Goal: Information Seeking & Learning: Learn about a topic

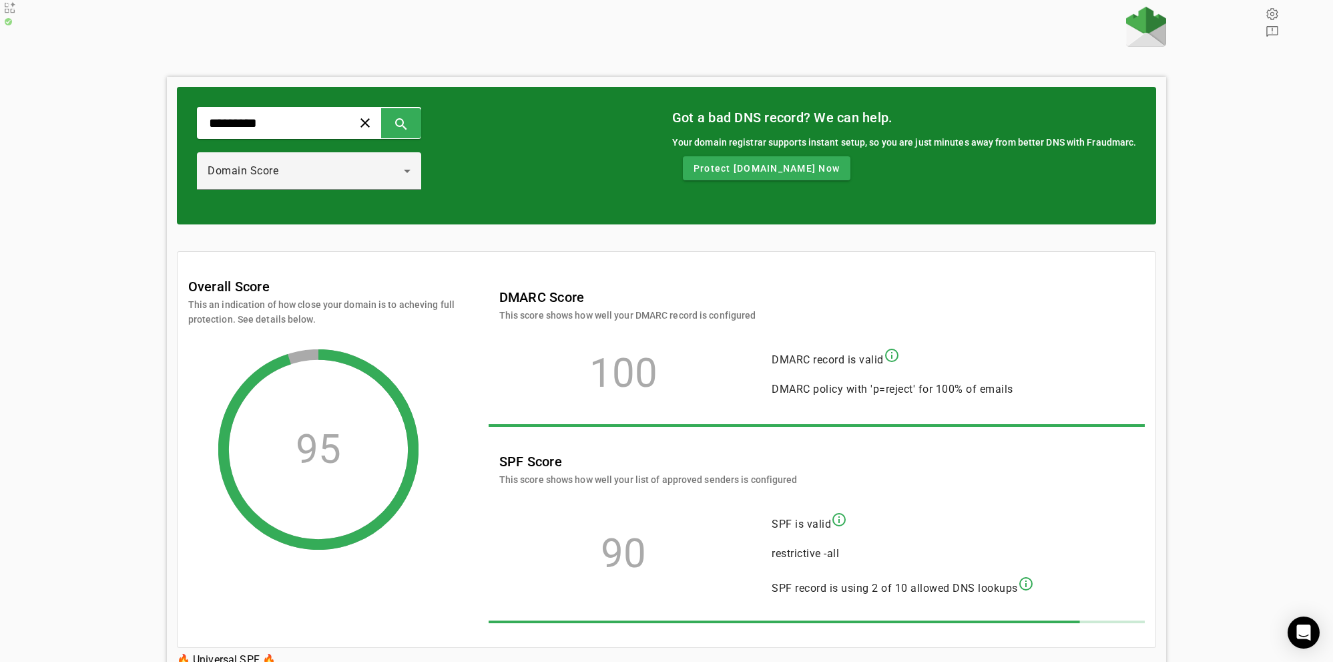
click at [108, 101] on div "********* clear search Domain Score Got a bad DNS record? We can help. Your dom…" at bounding box center [666, 363] width 1333 height 712
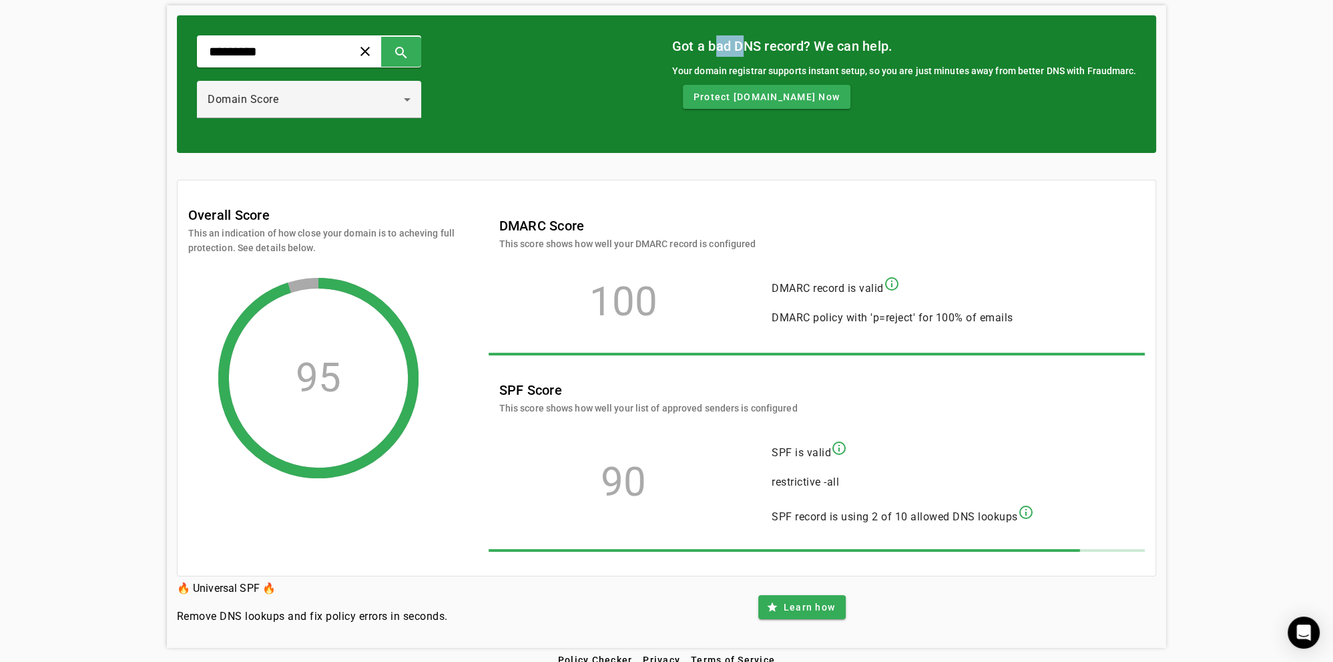
drag, startPoint x: 722, startPoint y: 44, endPoint x: 754, endPoint y: 52, distance: 33.0
click at [754, 52] on mat-card-title "Got a bad DNS record? We can help." at bounding box center [904, 45] width 465 height 21
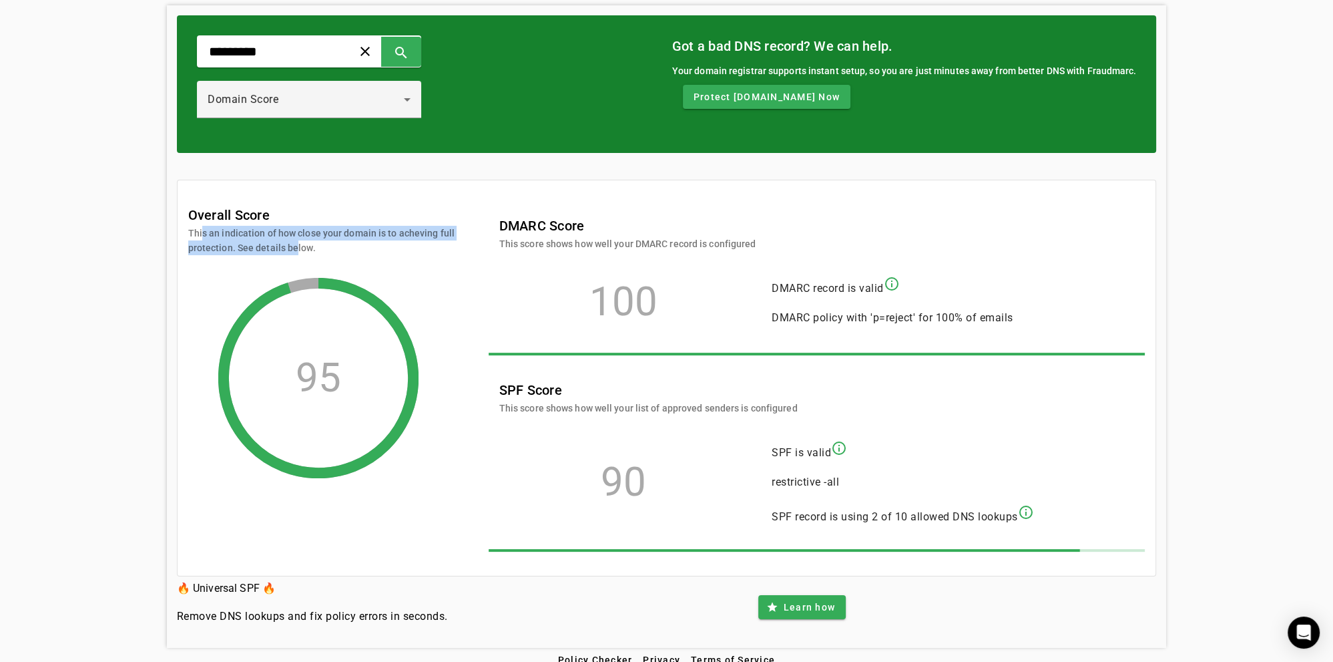
drag, startPoint x: 198, startPoint y: 213, endPoint x: 290, endPoint y: 234, distance: 95.1
click at [290, 234] on mat-card-subtitle "This an indication of how close your domain is to acheving full protection. See…" at bounding box center [321, 240] width 267 height 29
drag, startPoint x: 290, startPoint y: 234, endPoint x: 194, endPoint y: 205, distance: 101.0
click at [194, 205] on div "Overall Score This an indication of how close your domain is to acheving full p…" at bounding box center [321, 229] width 267 height 51
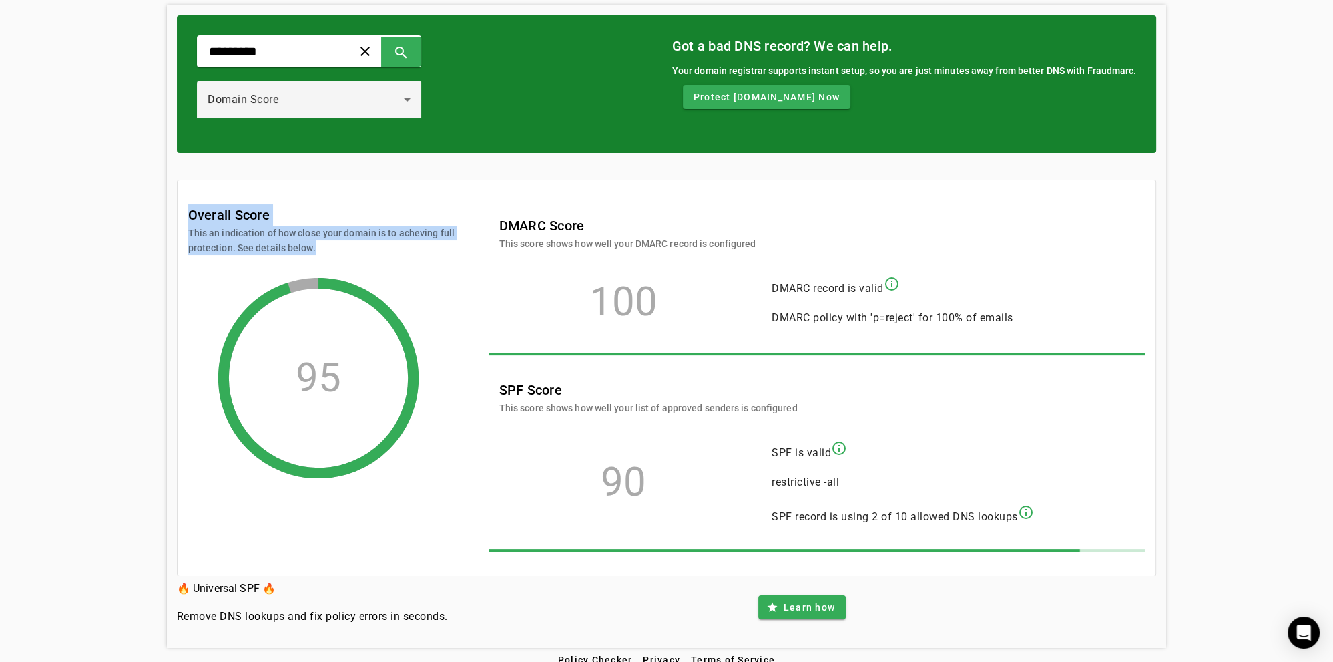
click at [193, 204] on mat-card-title "Overall Score" at bounding box center [228, 214] width 81 height 21
drag, startPoint x: 193, startPoint y: 202, endPoint x: 331, endPoint y: 239, distance: 143.2
click at [331, 239] on div "Overall Score This an indication of how close your domain is to acheving full p…" at bounding box center [321, 229] width 267 height 51
click at [331, 239] on mat-card-subtitle "This an indication of how close your domain is to acheving full protection. See…" at bounding box center [321, 240] width 267 height 29
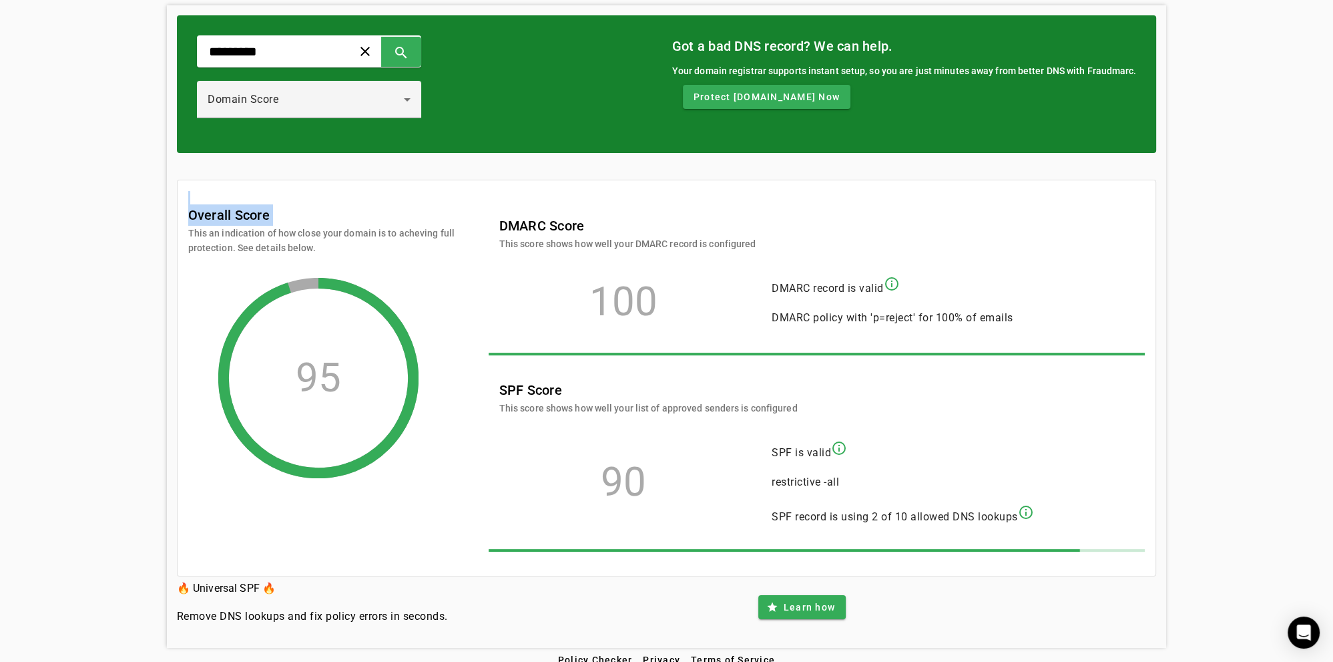
drag, startPoint x: 331, startPoint y: 239, endPoint x: 165, endPoint y: 183, distance: 175.4
click at [165, 183] on div "********* clear search Domain Score Got a bad DNS record? We can help. Your dom…" at bounding box center [666, 291] width 1333 height 712
click at [196, 204] on mat-card-title "Overall Score" at bounding box center [228, 214] width 81 height 21
drag, startPoint x: 196, startPoint y: 204, endPoint x: 368, endPoint y: 258, distance: 180.5
click at [364, 258] on div "Overall Score This an indication of how close your domain is to acheving full p…" at bounding box center [321, 341] width 267 height 274
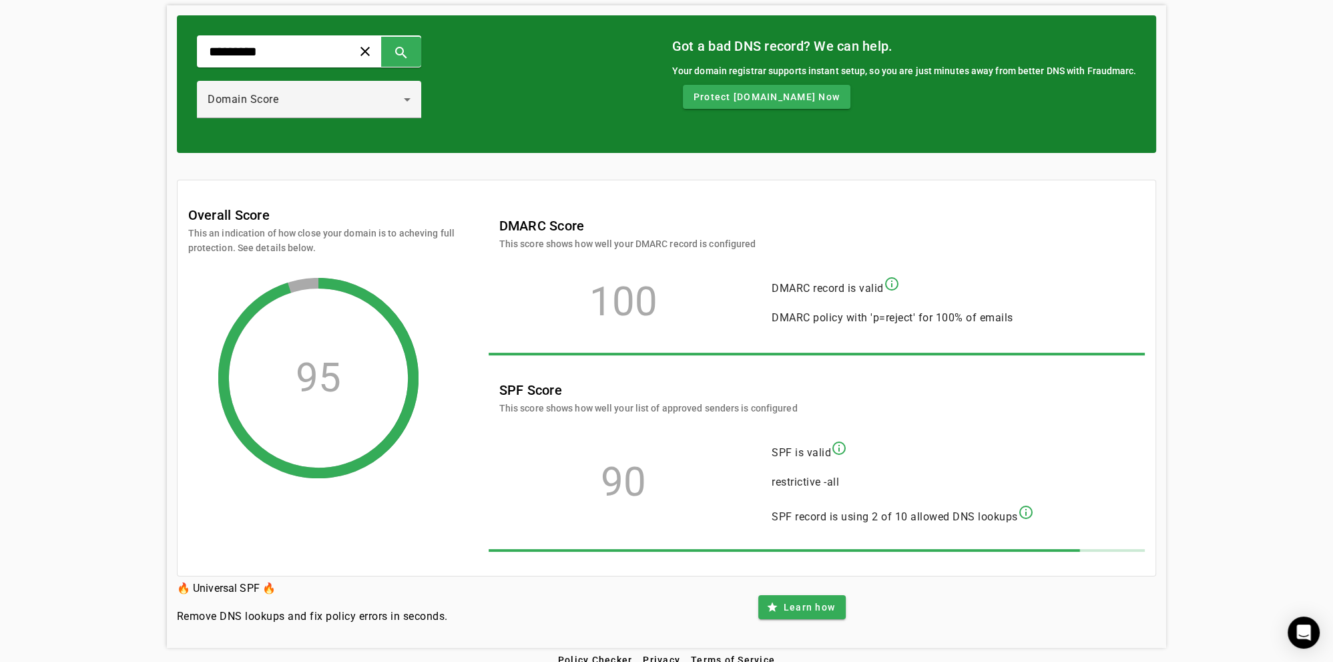
click at [370, 244] on div "Overall Score This an indication of how close your domain is to acheving full p…" at bounding box center [321, 341] width 267 height 274
drag, startPoint x: 359, startPoint y: 244, endPoint x: 212, endPoint y: 204, distance: 152.1
click at [240, 217] on div "Overall Score This an indication of how close your domain is to acheving full p…" at bounding box center [321, 341] width 267 height 274
click at [201, 204] on mat-card-title "Overall Score" at bounding box center [228, 214] width 81 height 21
drag, startPoint x: 201, startPoint y: 195, endPoint x: 306, endPoint y: 229, distance: 110.2
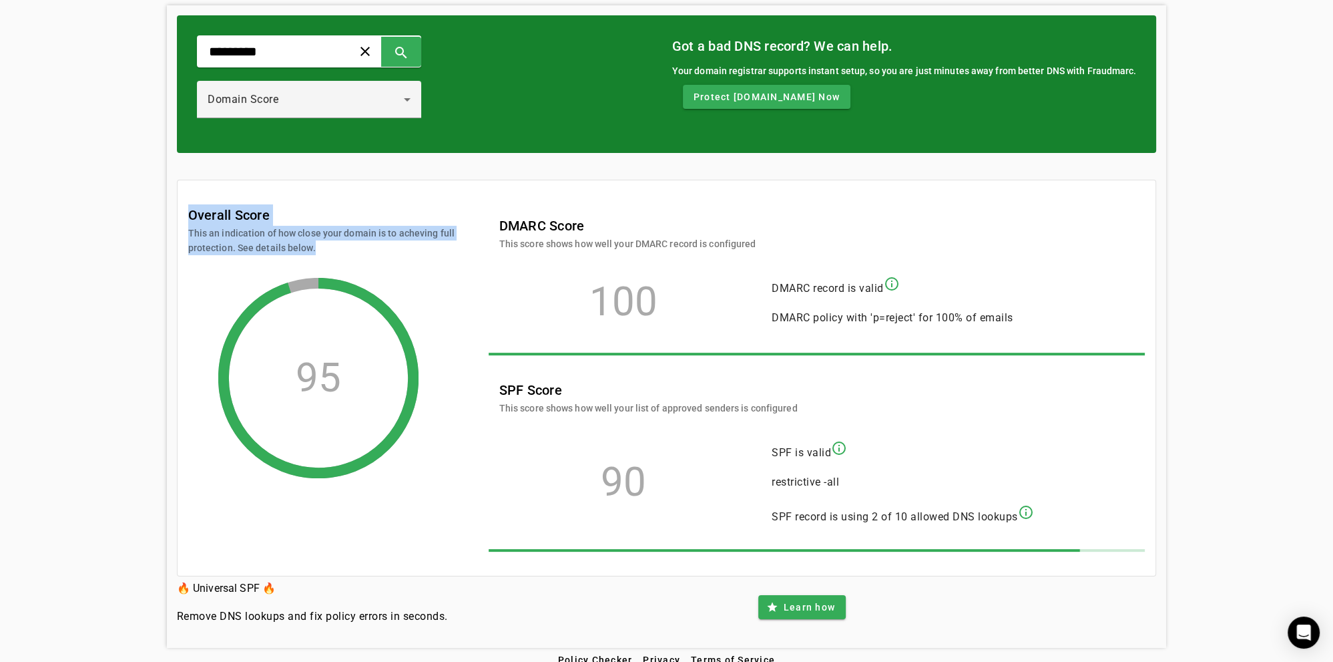
click at [306, 229] on div "Overall Score This an indication of how close your domain is to acheving full p…" at bounding box center [321, 229] width 267 height 51
click at [306, 229] on mat-card-subtitle "This an indication of how close your domain is to acheving full protection. See…" at bounding box center [321, 240] width 267 height 29
drag, startPoint x: 316, startPoint y: 234, endPoint x: 162, endPoint y: 182, distance: 163.4
click at [162, 182] on div "********* clear search Domain Score Got a bad DNS record? We can help. Your dom…" at bounding box center [666, 291] width 1333 height 712
click at [202, 206] on mat-card-title "Overall Score" at bounding box center [228, 214] width 81 height 21
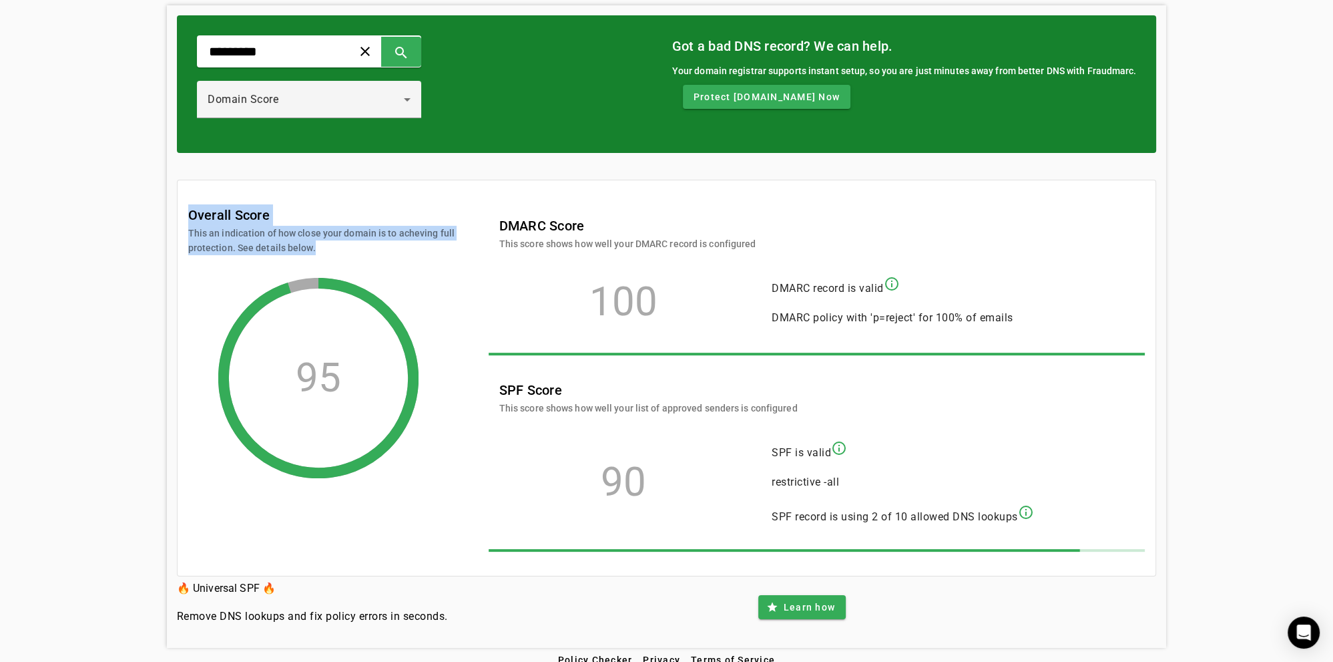
drag, startPoint x: 202, startPoint y: 203, endPoint x: 365, endPoint y: 247, distance: 169.4
click at [365, 247] on div "Overall Score This an indication of how close your domain is to acheving full p…" at bounding box center [321, 341] width 267 height 274
drag, startPoint x: 339, startPoint y: 230, endPoint x: 332, endPoint y: 242, distance: 13.2
click at [338, 230] on mat-card-subtitle "This an indication of how close your domain is to acheving full protection. See…" at bounding box center [321, 240] width 267 height 29
drag, startPoint x: 332, startPoint y: 242, endPoint x: 170, endPoint y: 195, distance: 169.5
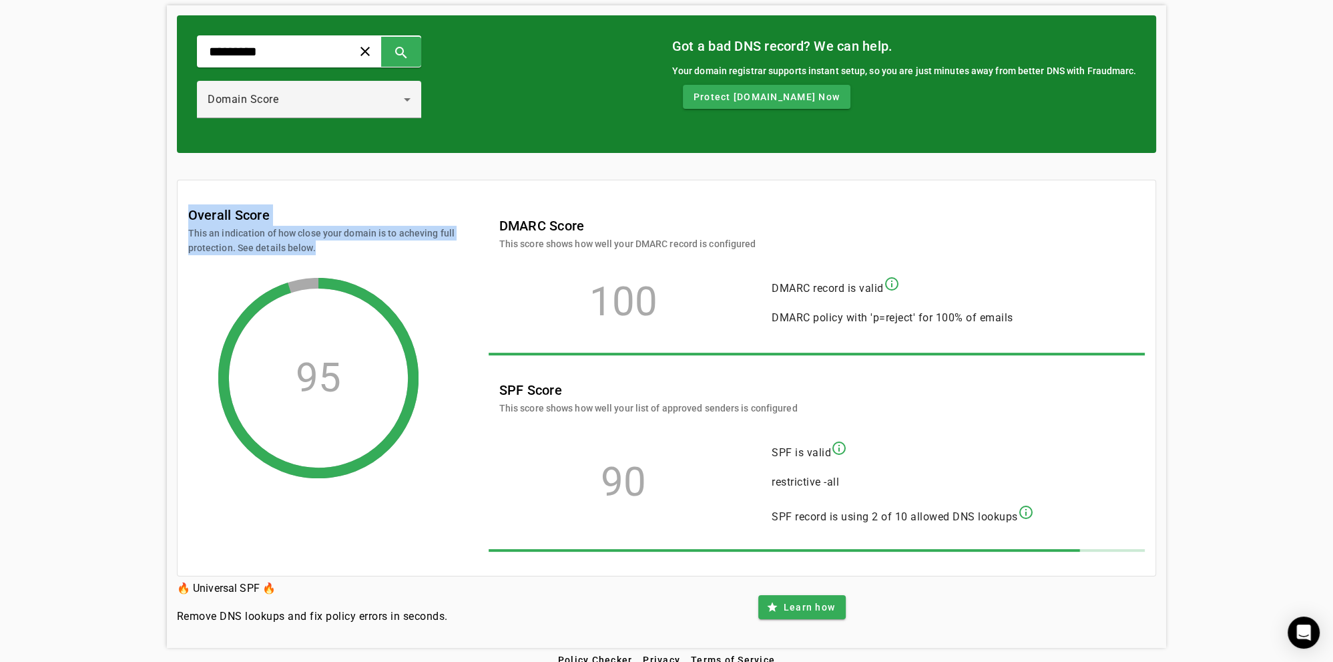
click at [170, 195] on div "********* clear search Domain Score Got a bad DNS record? We can help. Your dom…" at bounding box center [667, 326] width 1000 height 642
click at [202, 204] on mat-card-title "Overall Score" at bounding box center [228, 214] width 81 height 21
drag, startPoint x: 202, startPoint y: 198, endPoint x: 317, endPoint y: 237, distance: 121.4
click at [309, 240] on div "Overall Score This an indication of how close your domain is to acheving full p…" at bounding box center [321, 229] width 267 height 51
click at [287, 235] on mat-card-subtitle "This an indication of how close your domain is to acheving full protection. See…" at bounding box center [321, 240] width 267 height 29
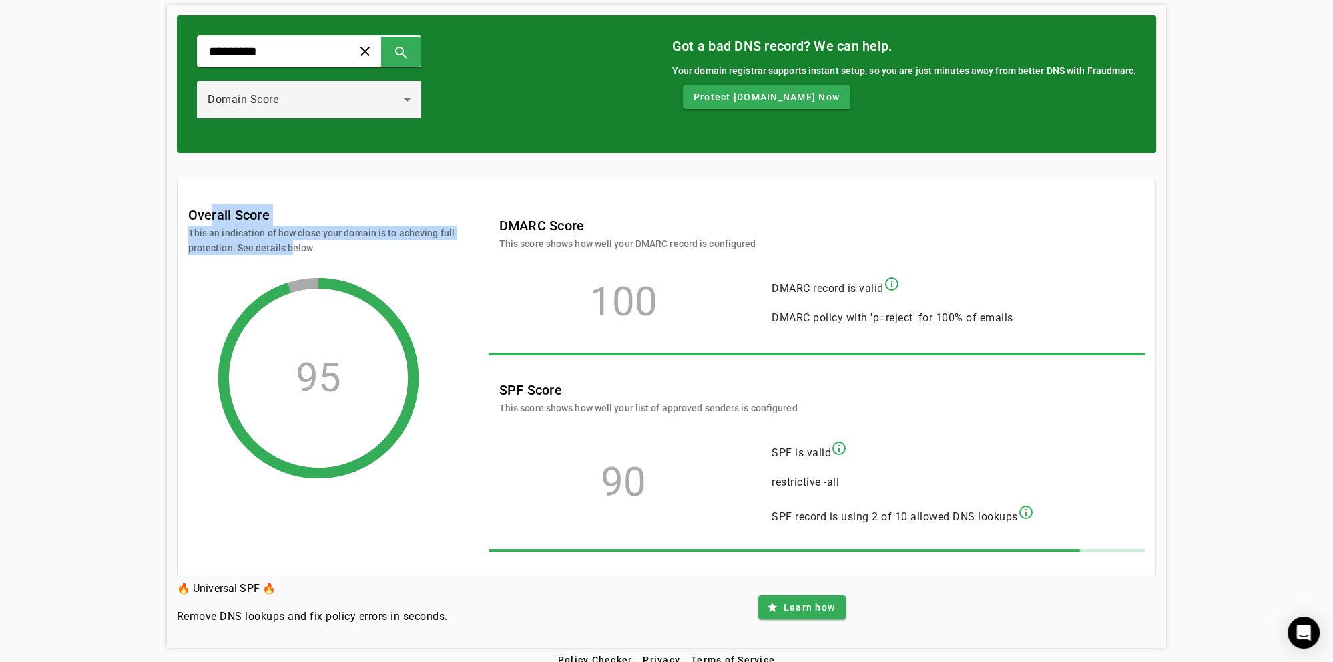
drag, startPoint x: 285, startPoint y: 239, endPoint x: 198, endPoint y: 208, distance: 92.3
click at [205, 210] on div "Overall Score This an indication of how close your domain is to acheving full p…" at bounding box center [321, 229] width 267 height 51
click at [193, 204] on mat-card-title "Overall Score" at bounding box center [228, 214] width 81 height 21
drag, startPoint x: 193, startPoint y: 204, endPoint x: 338, endPoint y: 247, distance: 151.0
click at [338, 247] on div "Overall Score This an indication of how close your domain is to acheving full p…" at bounding box center [321, 341] width 267 height 274
